Goal: Information Seeking & Learning: Learn about a topic

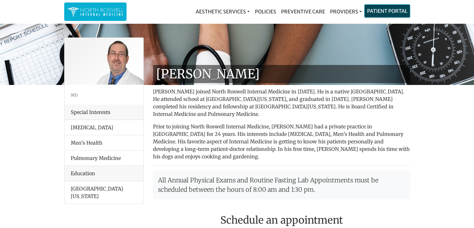
click at [379, 16] on link "Patient Portal" at bounding box center [387, 11] width 45 height 12
click at [351, 12] on link "Providers" at bounding box center [345, 11] width 37 height 12
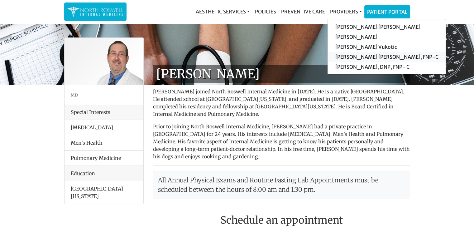
click at [347, 57] on link "[PERSON_NAME] [PERSON_NAME], FNP-C" at bounding box center [387, 57] width 118 height 10
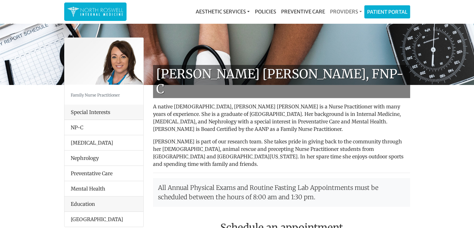
click at [346, 13] on link "Providers" at bounding box center [345, 11] width 37 height 12
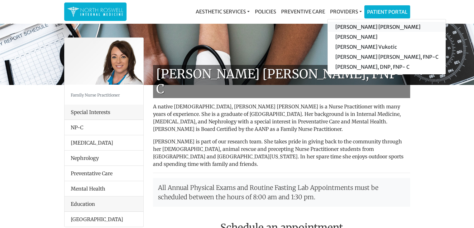
click at [348, 25] on link "[PERSON_NAME] [PERSON_NAME]" at bounding box center [387, 27] width 118 height 10
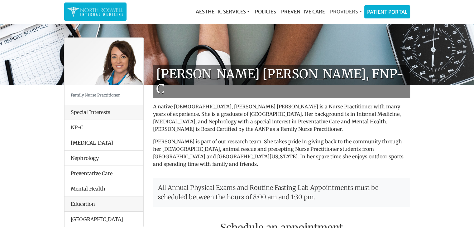
click at [350, 10] on link "Providers" at bounding box center [345, 11] width 37 height 12
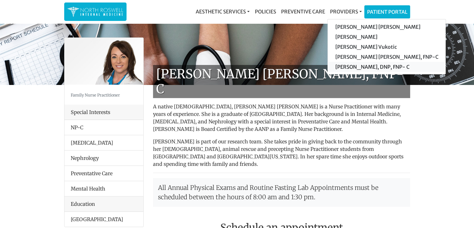
click at [345, 64] on link "[PERSON_NAME], DNP, FNP- C" at bounding box center [387, 67] width 118 height 10
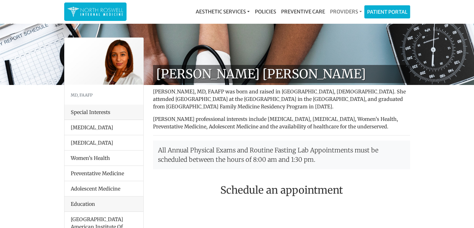
click at [348, 12] on link "Providers" at bounding box center [345, 11] width 37 height 12
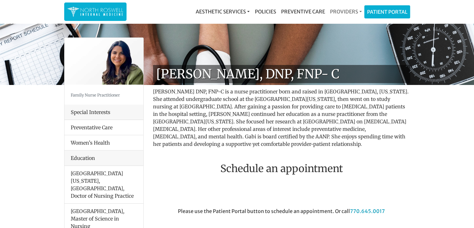
click at [354, 8] on link "Providers" at bounding box center [345, 11] width 37 height 12
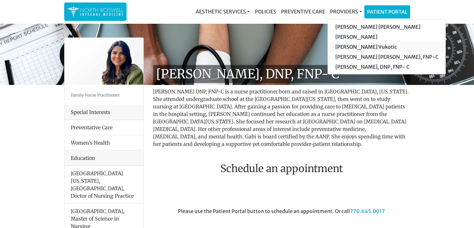
click at [346, 47] on link "[PERSON_NAME] Vukotic" at bounding box center [387, 47] width 118 height 10
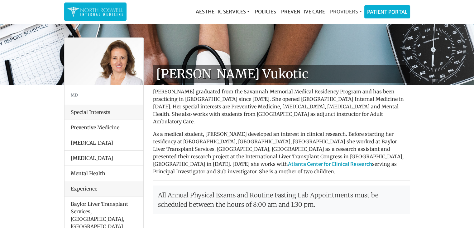
click at [345, 13] on link "Providers" at bounding box center [345, 11] width 37 height 12
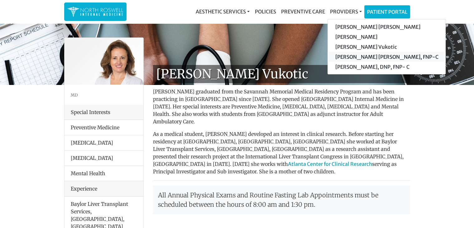
click at [344, 53] on link "[PERSON_NAME] [PERSON_NAME], FNP-C" at bounding box center [387, 57] width 118 height 10
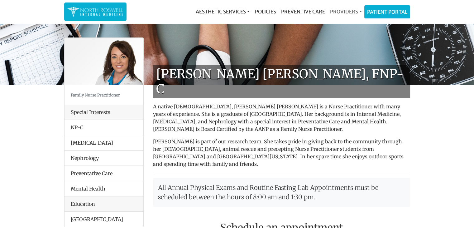
click at [346, 11] on link "Providers" at bounding box center [345, 11] width 37 height 12
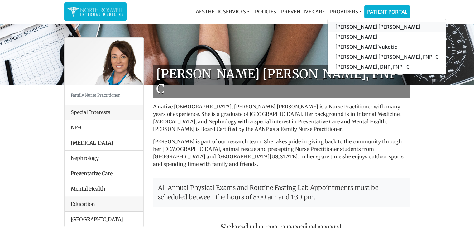
click at [346, 26] on link "[PERSON_NAME] [PERSON_NAME]" at bounding box center [387, 27] width 118 height 10
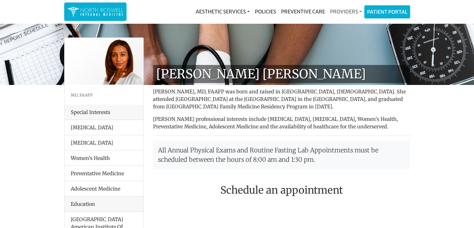
click at [347, 12] on link "Providers" at bounding box center [345, 11] width 37 height 12
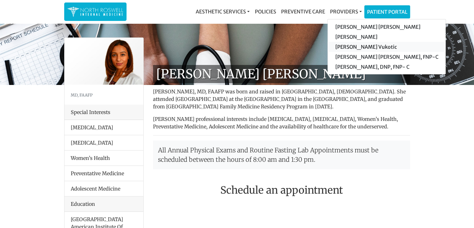
click at [340, 44] on link "[PERSON_NAME] Vukotic" at bounding box center [387, 47] width 118 height 10
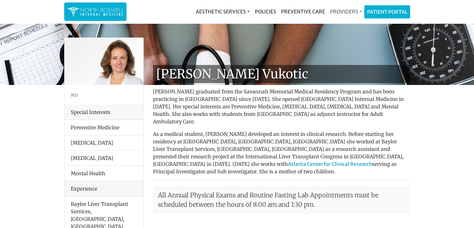
click at [349, 14] on link "Providers" at bounding box center [345, 11] width 37 height 12
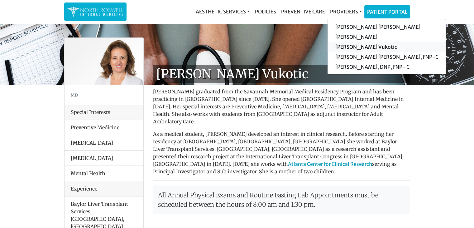
click at [344, 47] on link "[PERSON_NAME] Vukotic" at bounding box center [387, 47] width 118 height 10
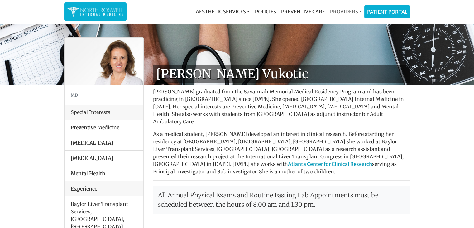
click at [342, 12] on link "Providers" at bounding box center [345, 11] width 37 height 12
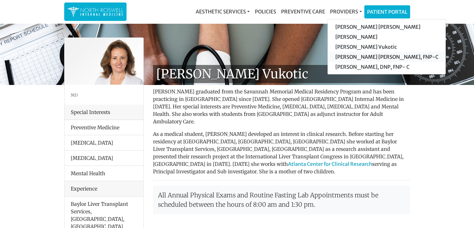
click at [344, 55] on link "[PERSON_NAME] [PERSON_NAME], FNP-C" at bounding box center [387, 57] width 118 height 10
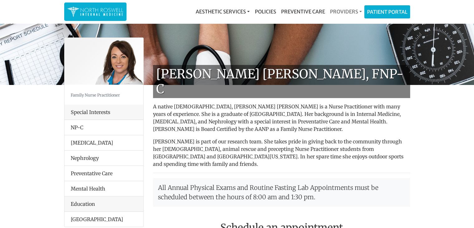
click at [349, 12] on link "Providers" at bounding box center [345, 11] width 37 height 12
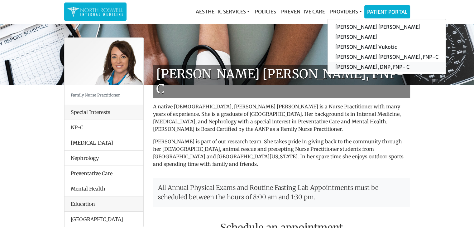
click at [351, 67] on link "[PERSON_NAME], DNP, FNP- C" at bounding box center [387, 67] width 118 height 10
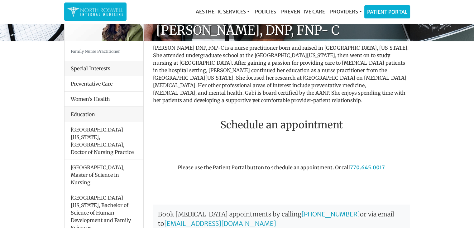
scroll to position [62, 0]
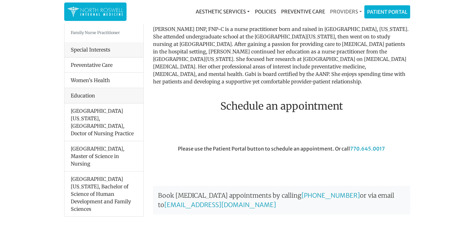
click at [345, 11] on link "Providers" at bounding box center [345, 11] width 37 height 12
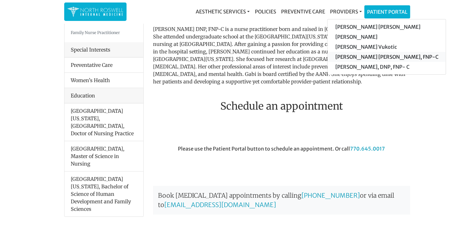
click at [352, 55] on link "[PERSON_NAME] [PERSON_NAME], FNP-C" at bounding box center [387, 57] width 118 height 10
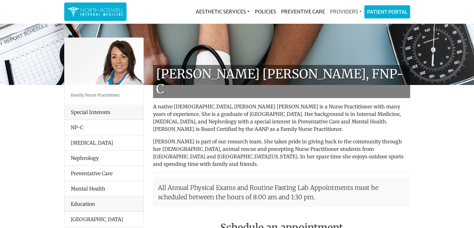
click at [344, 9] on link "Providers" at bounding box center [345, 11] width 37 height 12
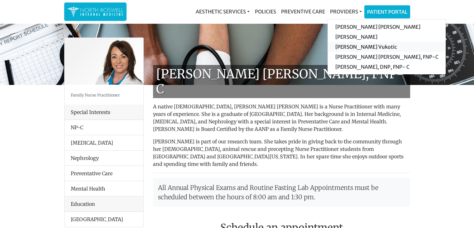
click at [348, 46] on link "[PERSON_NAME] Vukotic" at bounding box center [387, 47] width 118 height 10
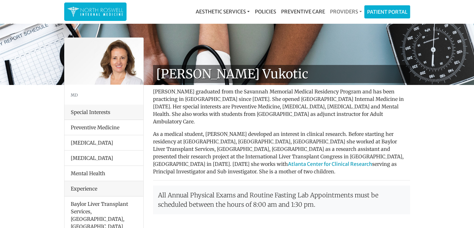
click at [355, 11] on link "Providers" at bounding box center [345, 11] width 37 height 12
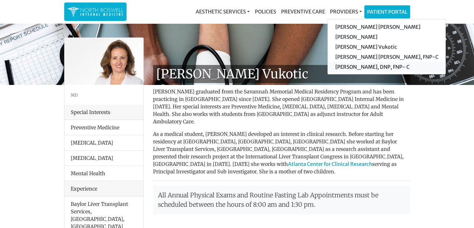
click at [354, 65] on link "[PERSON_NAME], DNP, FNP- C" at bounding box center [387, 67] width 118 height 10
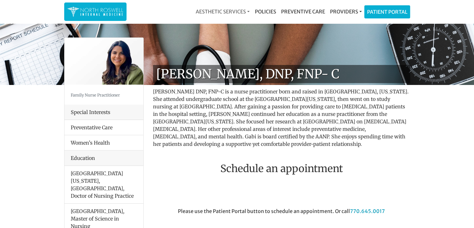
click at [235, 11] on link "Aesthetic Services" at bounding box center [222, 11] width 59 height 12
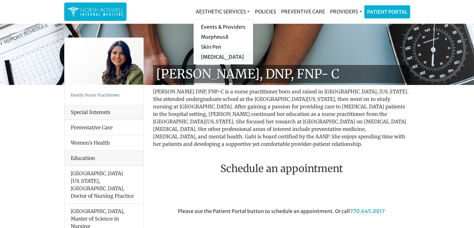
click at [221, 55] on link "[MEDICAL_DATA]" at bounding box center [224, 57] width 60 height 10
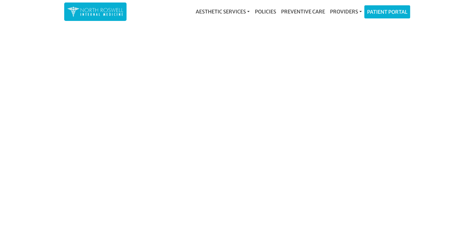
scroll to position [1185, 0]
